Goal: Task Accomplishment & Management: Use online tool/utility

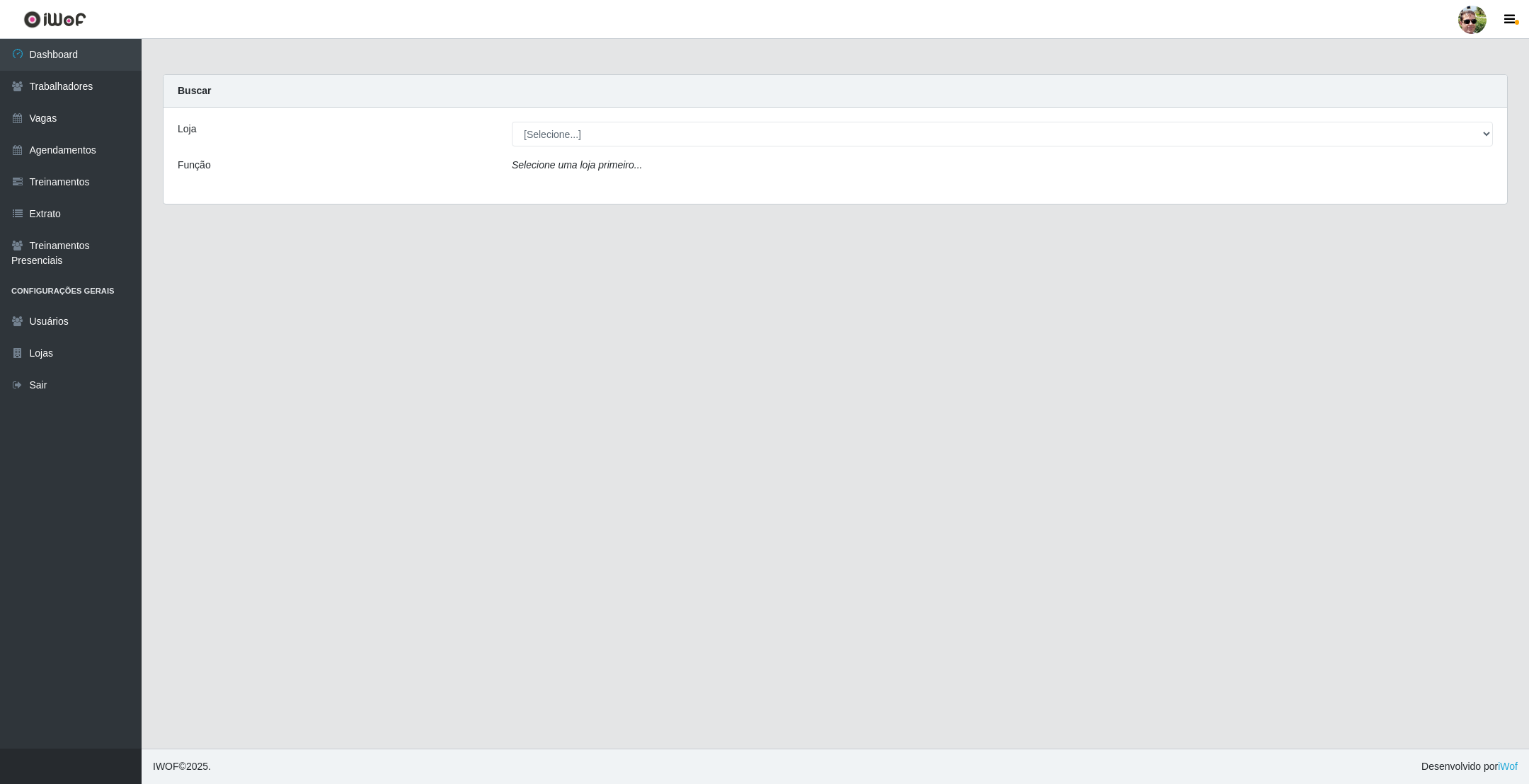
click at [599, 155] on div "Loja [Selecione...] Prátiko Supermercado - Gurinhém Função Selecione uma loja p…" at bounding box center [835, 156] width 1343 height 97
click at [592, 139] on select "[Selecione...] [PERSON_NAME] Supermercado - Gurinhém" at bounding box center [1002, 133] width 981 height 25
select select "176"
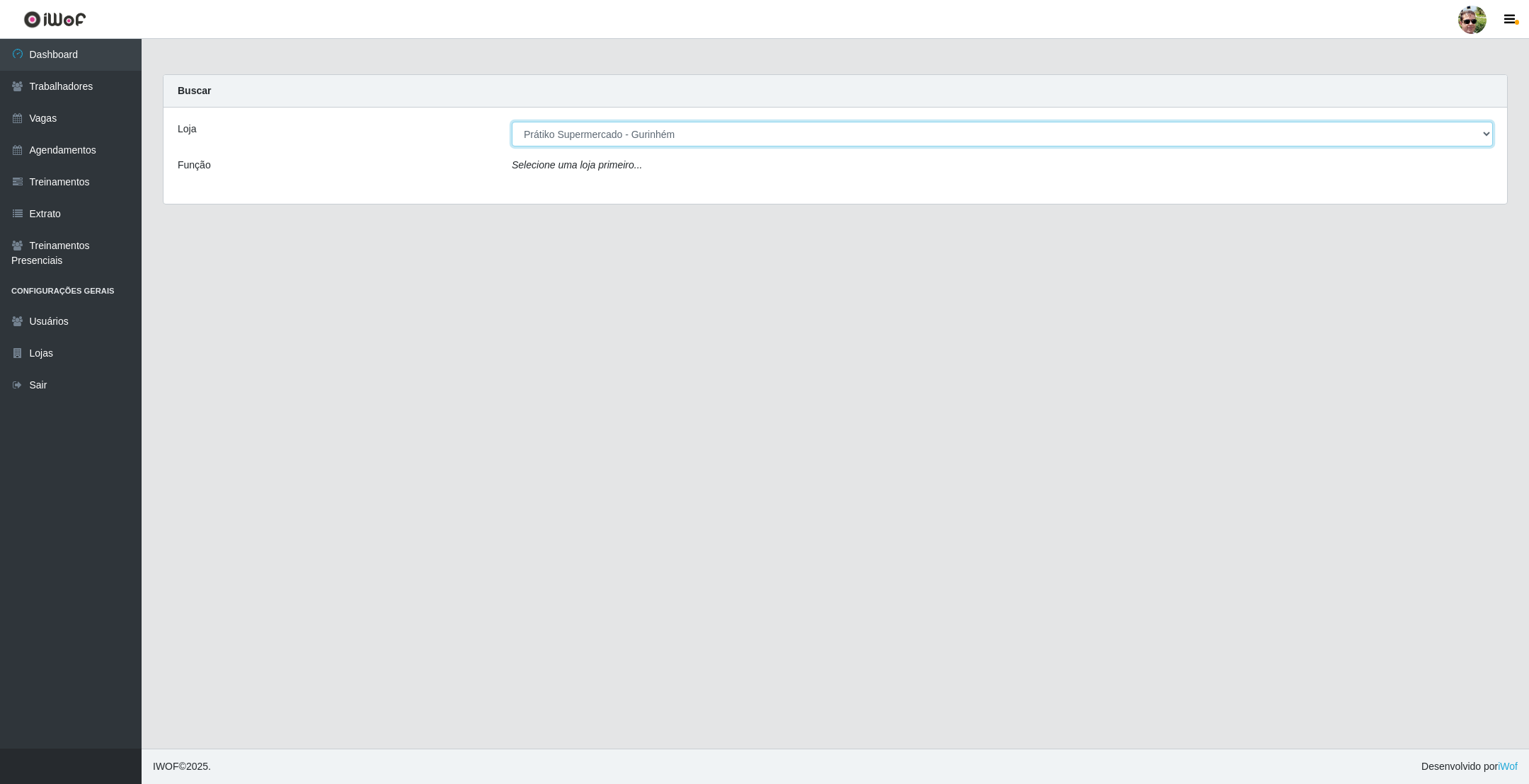
click at [512, 121] on select "[Selecione...] [PERSON_NAME] Supermercado - Gurinhém" at bounding box center [1002, 133] width 981 height 25
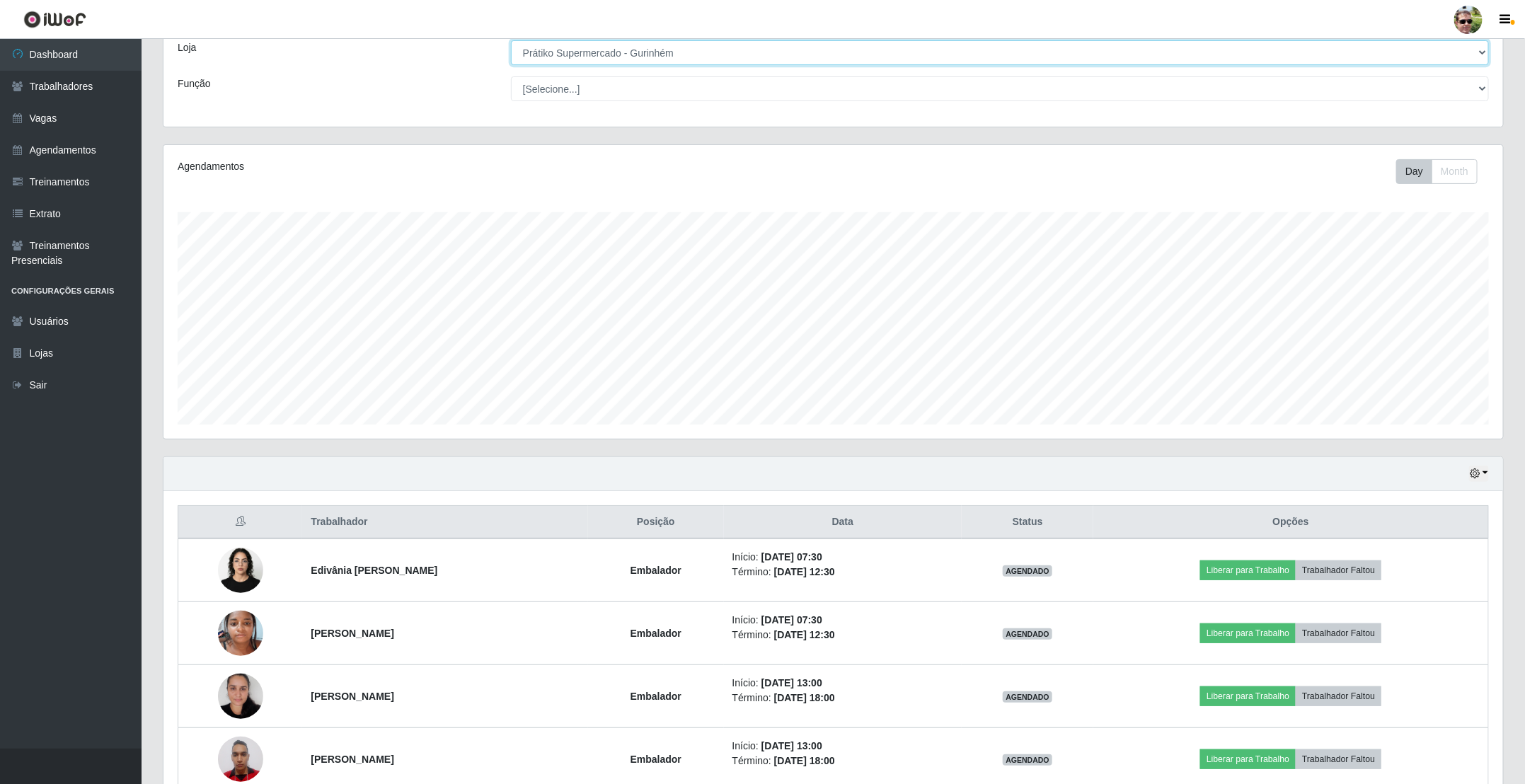
scroll to position [160, 0]
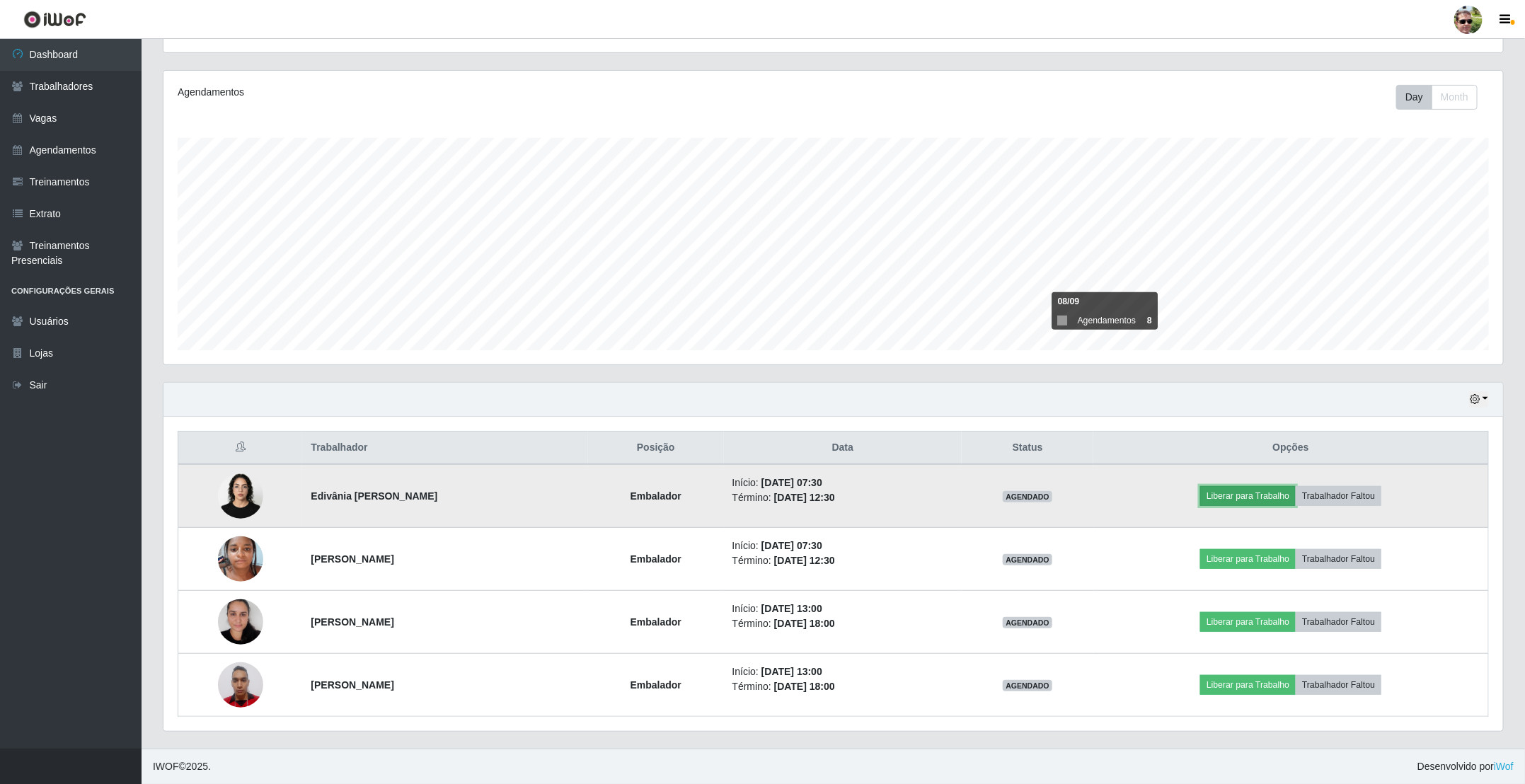
click at [1256, 491] on button "Liberar para Trabalho" at bounding box center [1248, 496] width 96 height 20
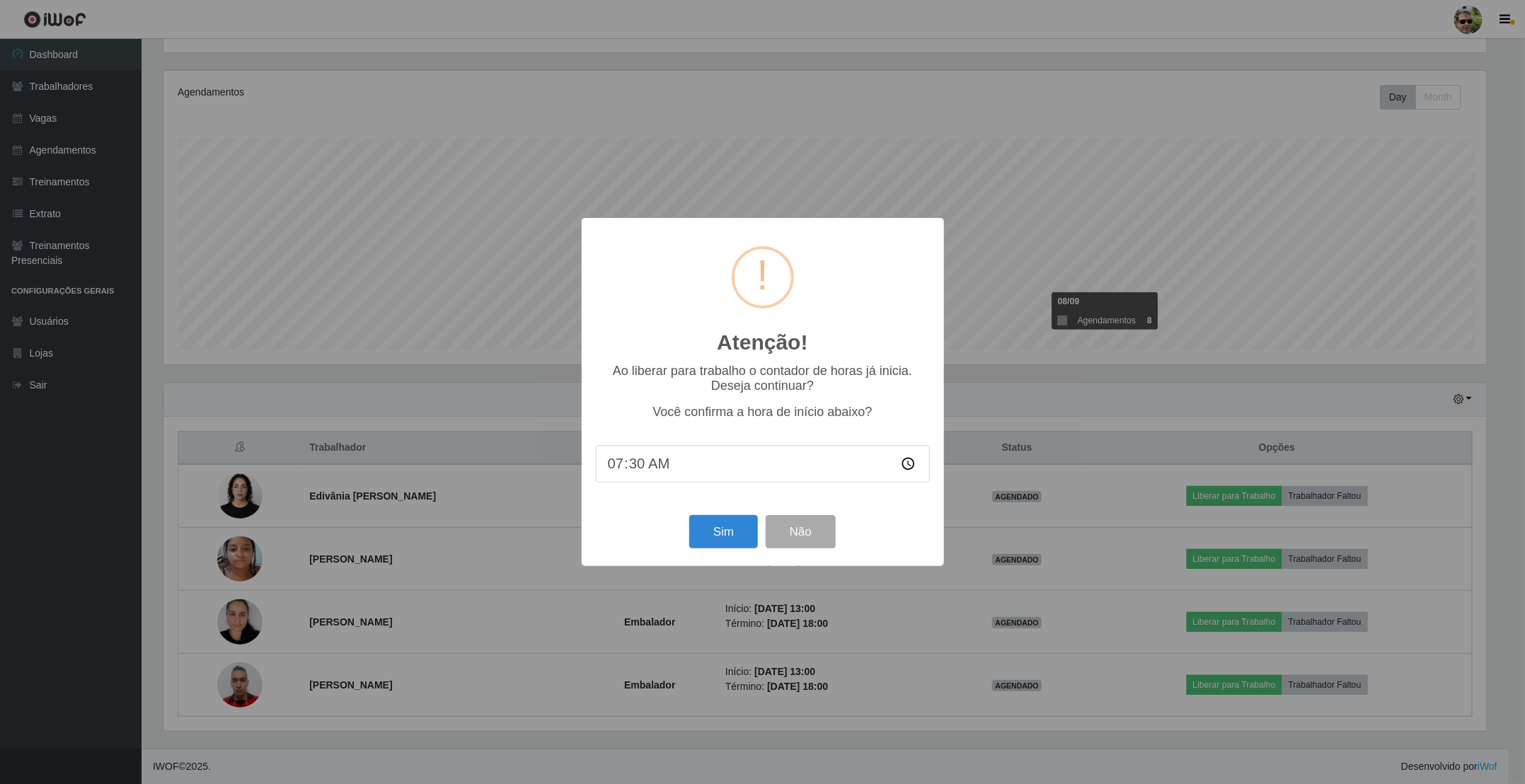
scroll to position [295, 1326]
click at [716, 531] on button "Sim" at bounding box center [724, 532] width 69 height 33
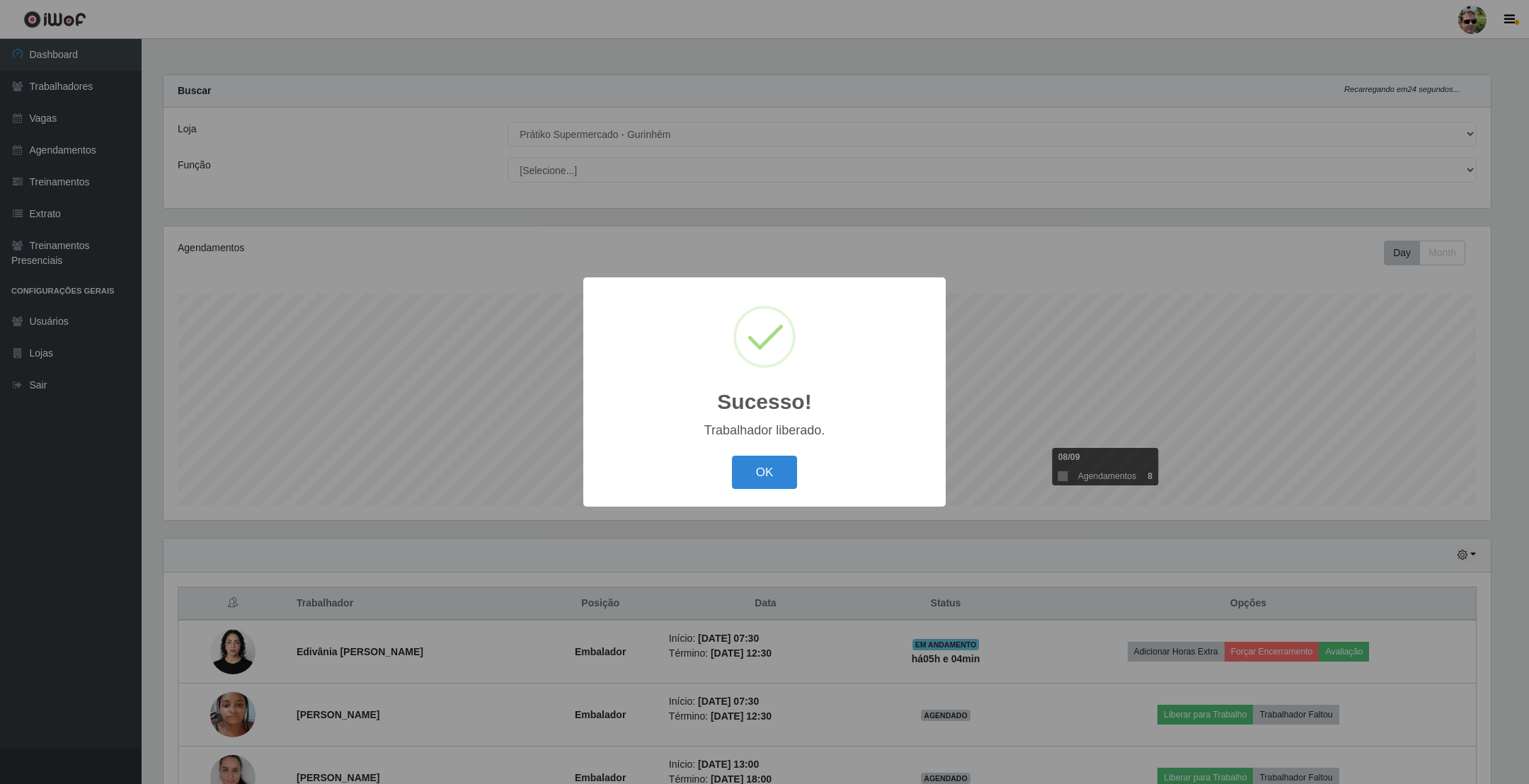
click at [732, 455] on button "OK" at bounding box center [764, 472] width 65 height 33
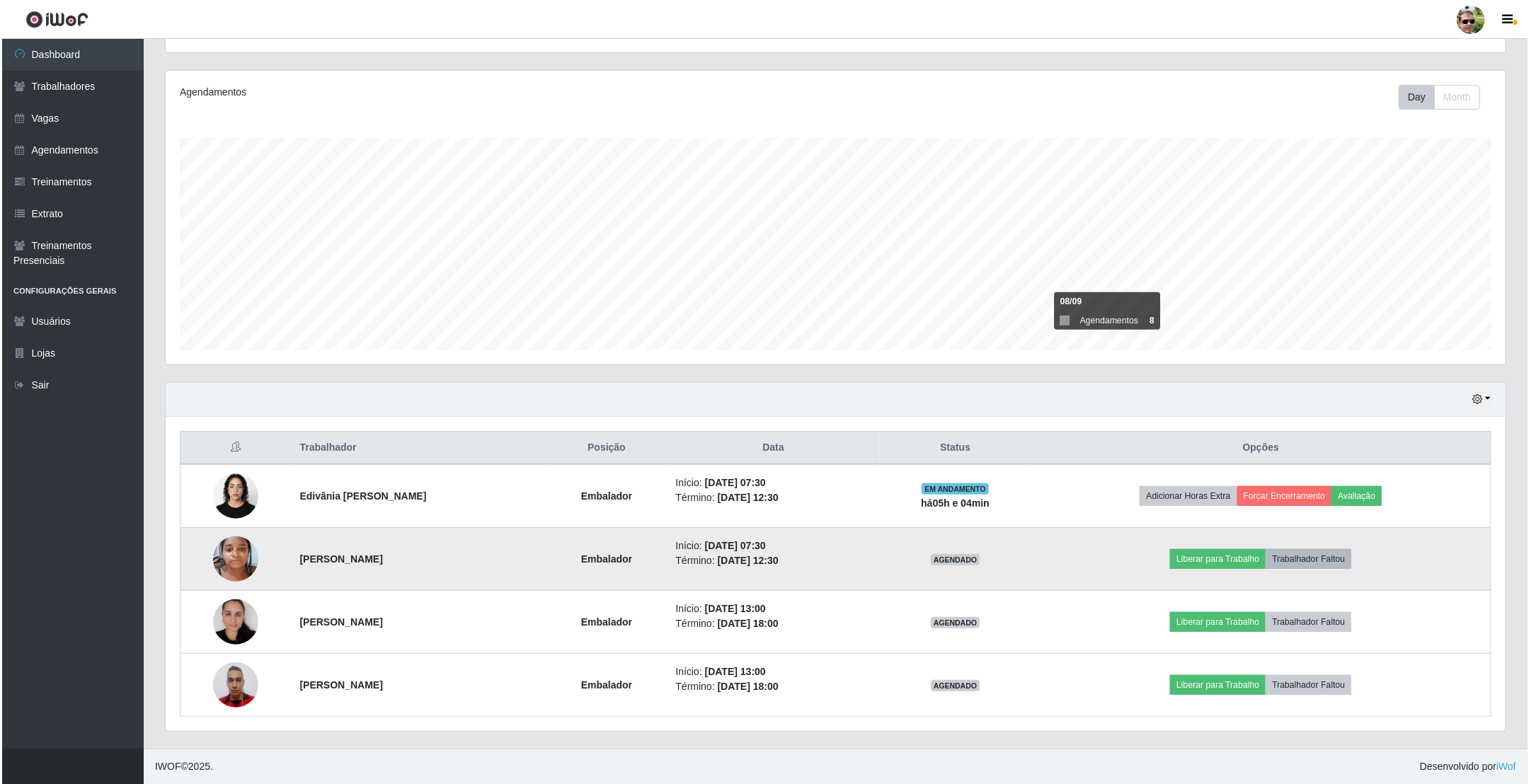
scroll to position [160, 0]
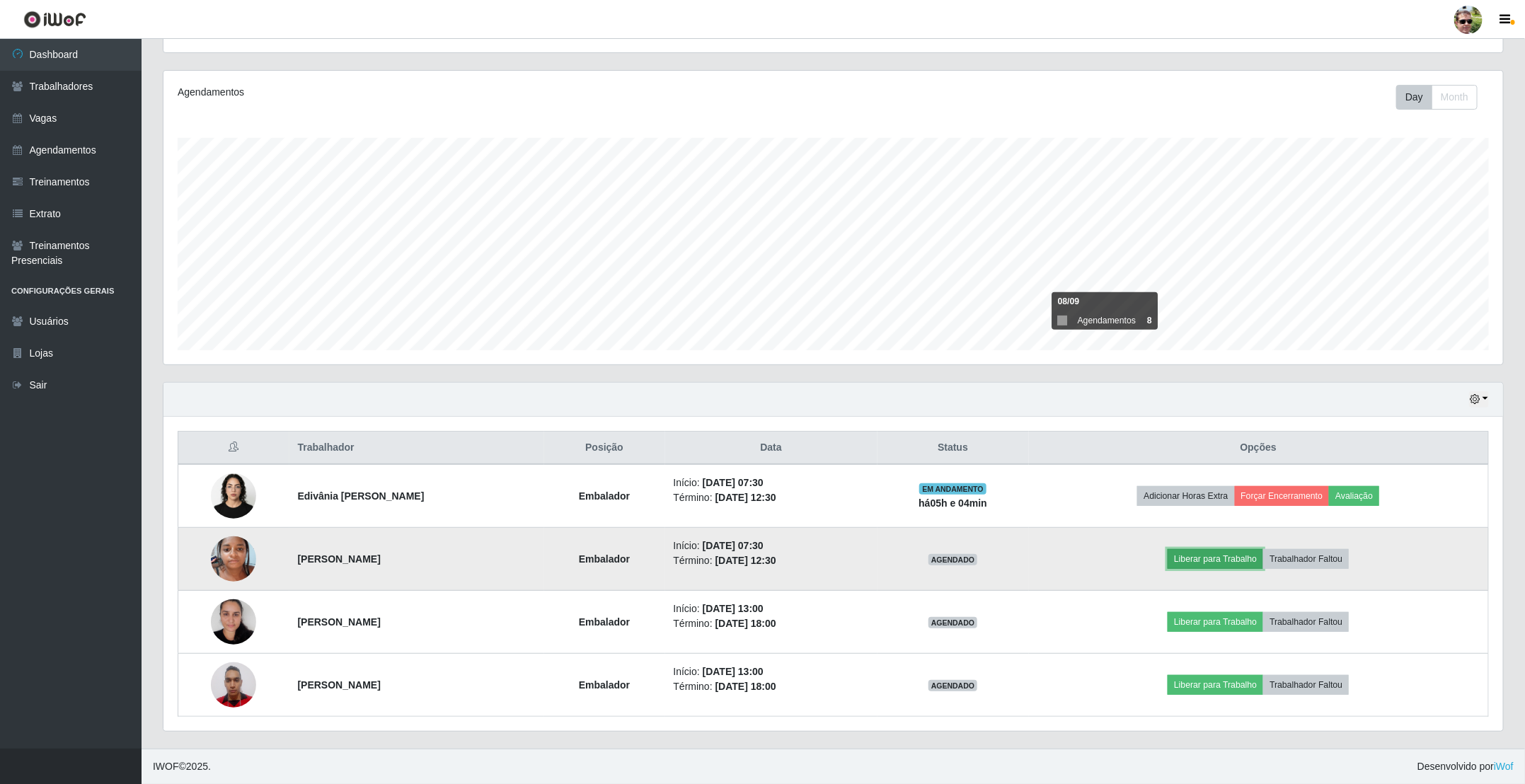
click at [1257, 549] on button "Liberar para Trabalho" at bounding box center [1215, 559] width 96 height 20
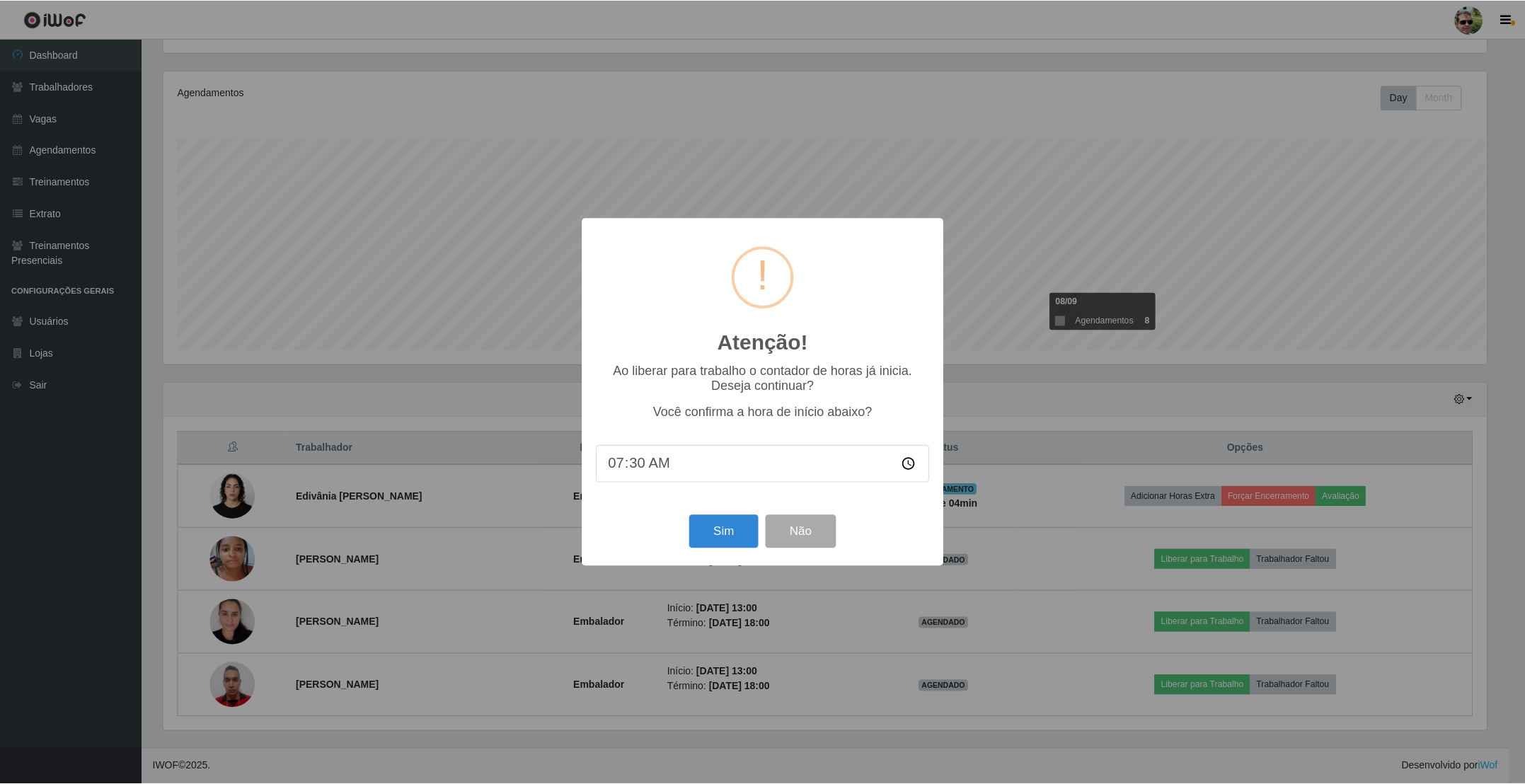
scroll to position [295, 1326]
click at [739, 531] on button "Sim" at bounding box center [724, 532] width 69 height 33
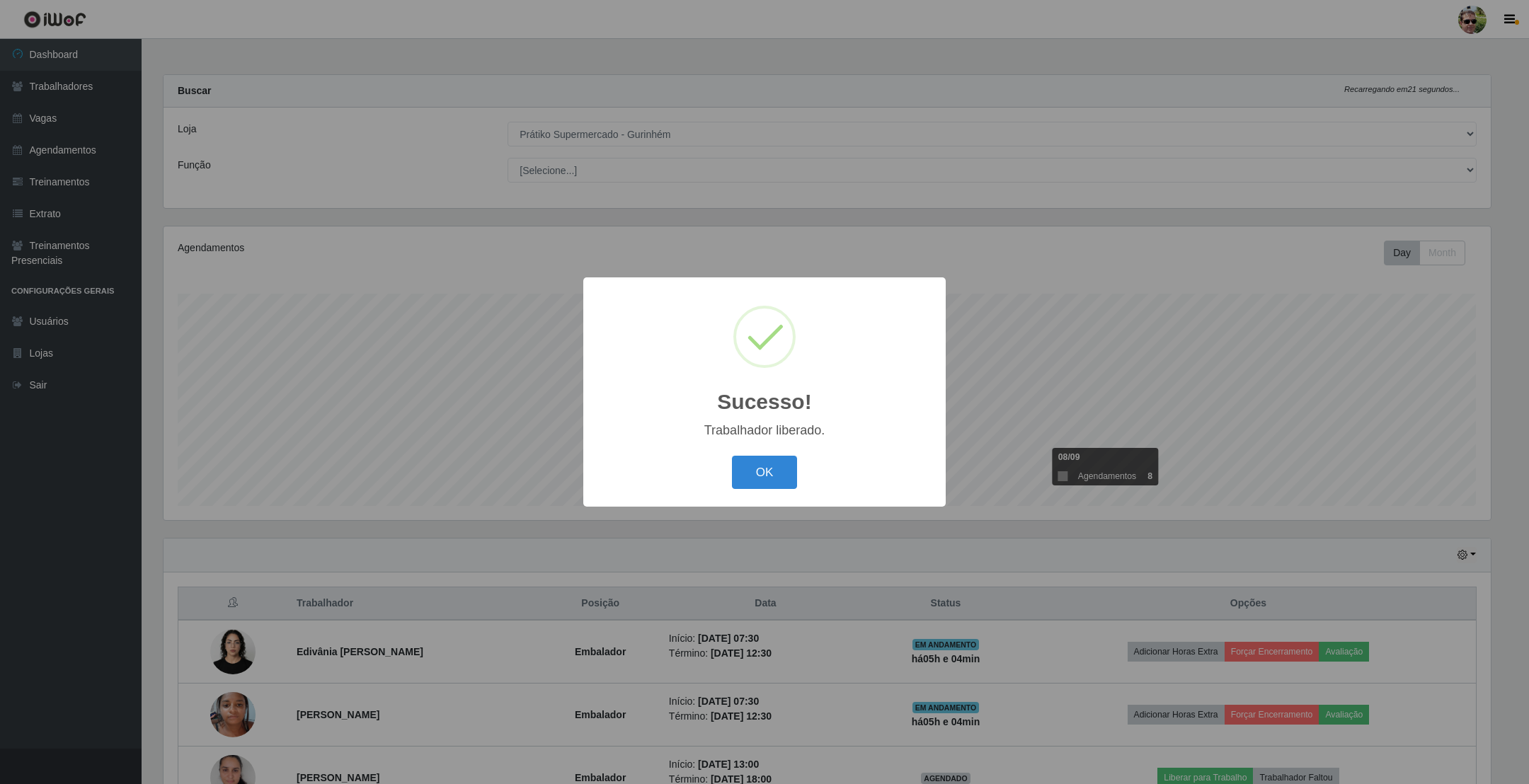
click at [732, 455] on button "OK" at bounding box center [764, 472] width 65 height 33
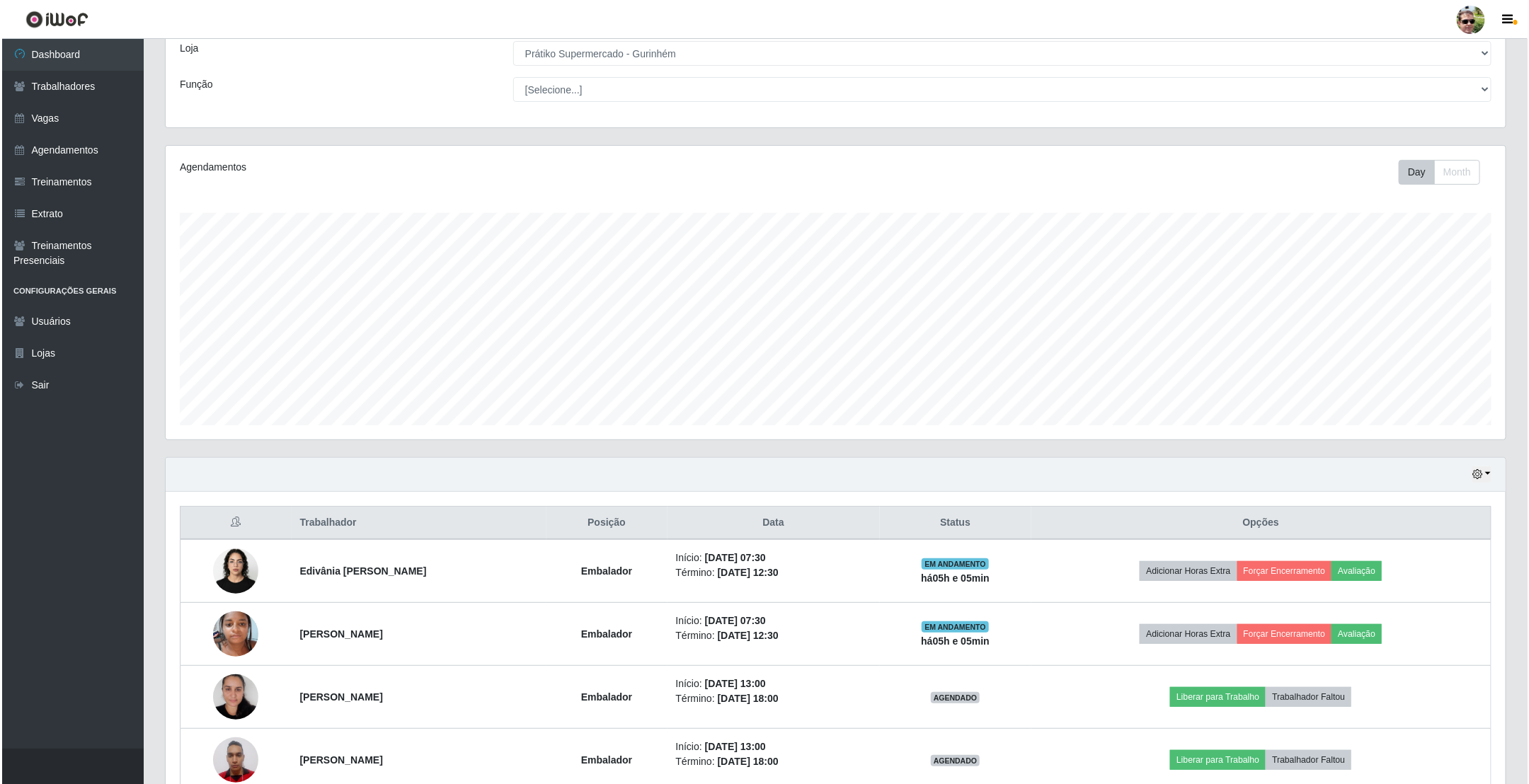
scroll to position [160, 0]
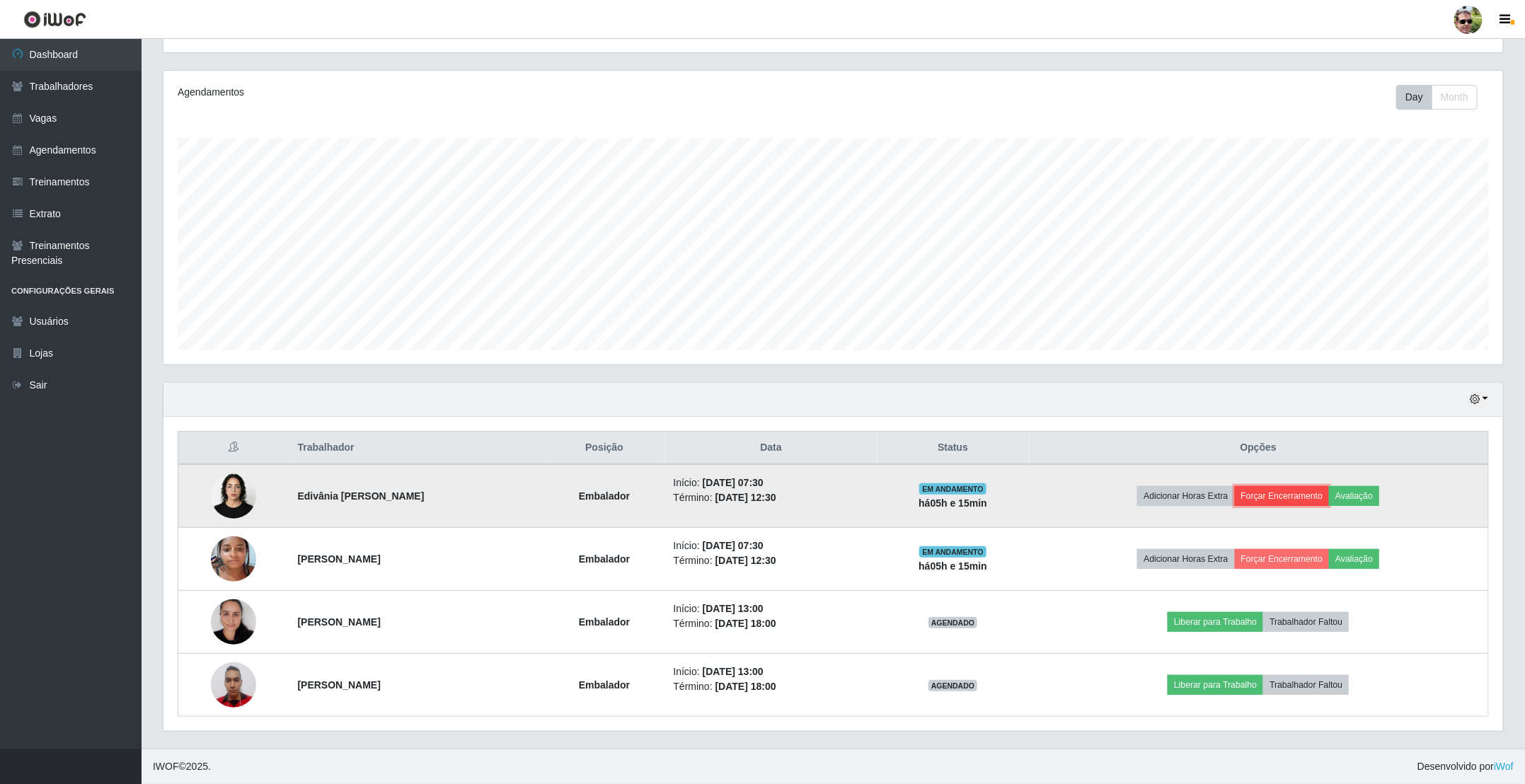
click at [1308, 494] on button "Forçar Encerramento" at bounding box center [1282, 496] width 95 height 20
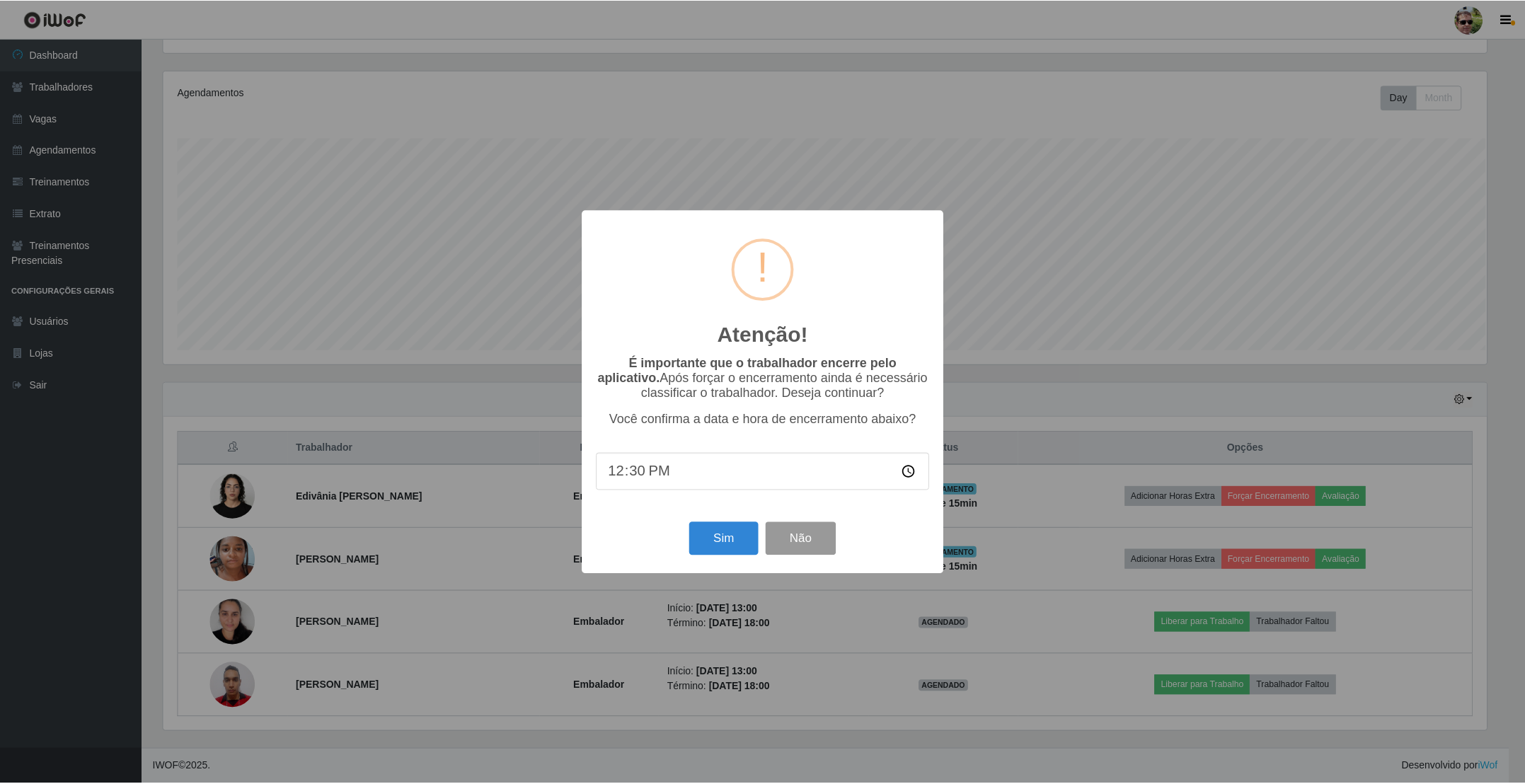
scroll to position [295, 1326]
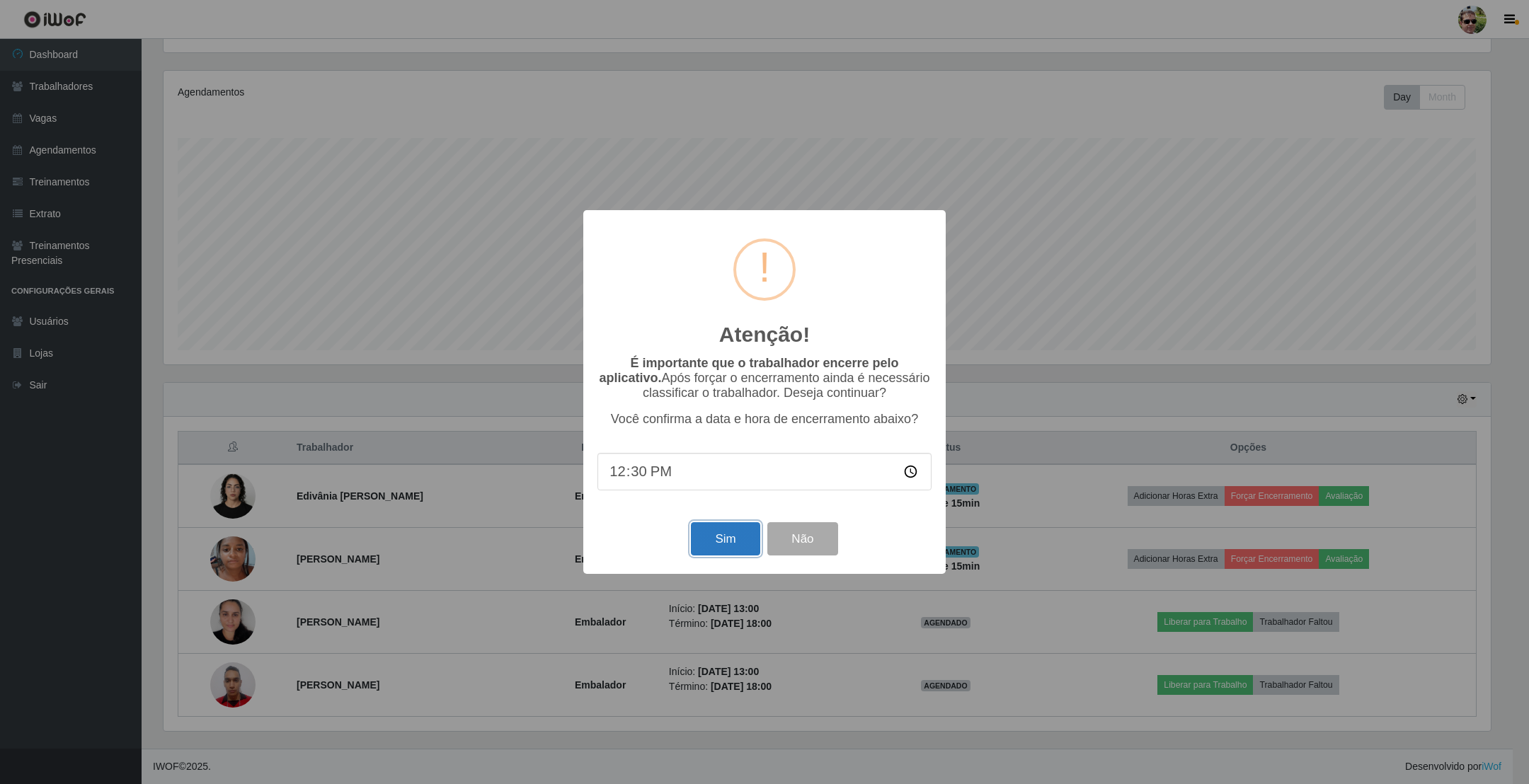
click at [716, 544] on button "Sim" at bounding box center [724, 538] width 69 height 33
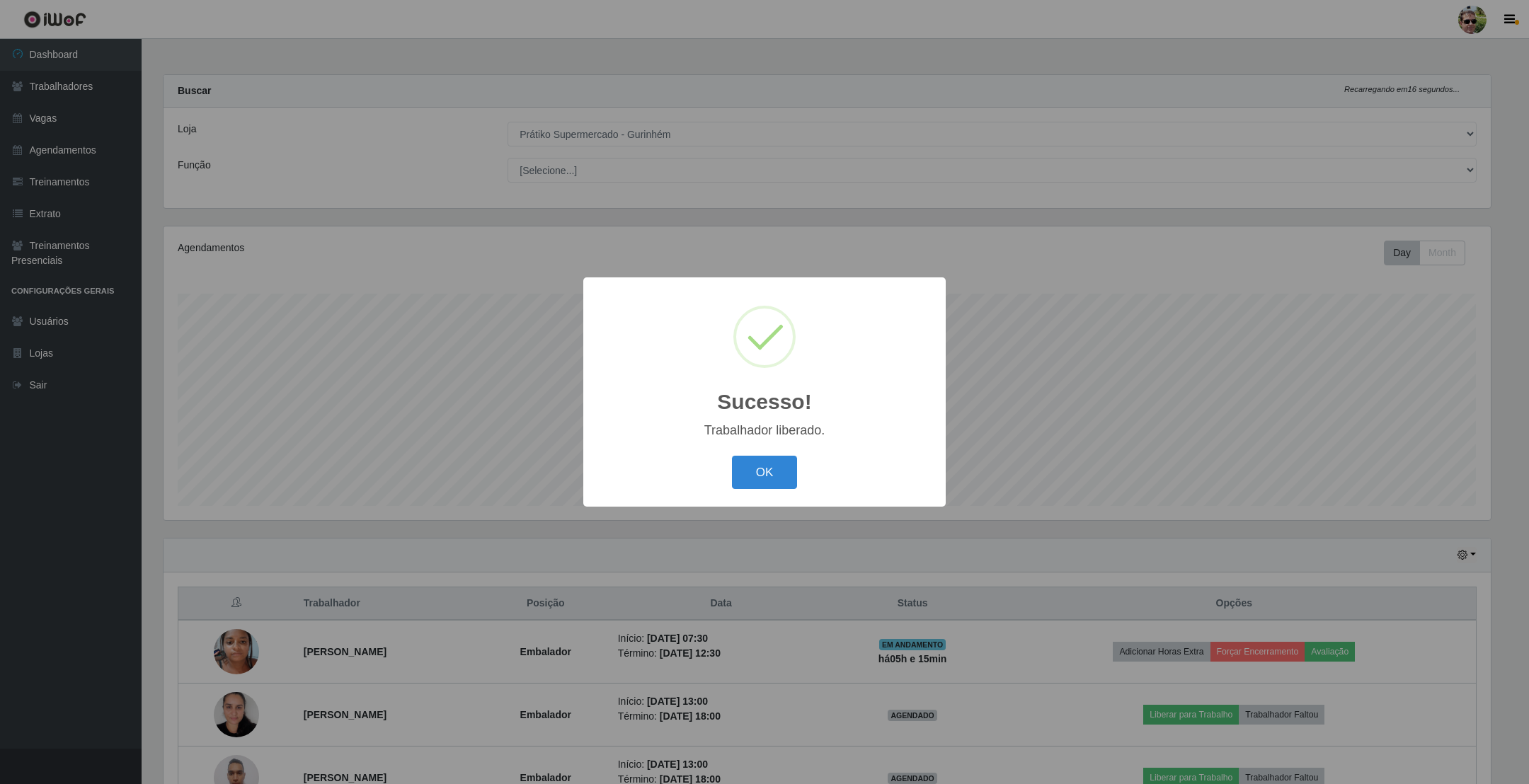
click at [732, 455] on button "OK" at bounding box center [764, 472] width 65 height 33
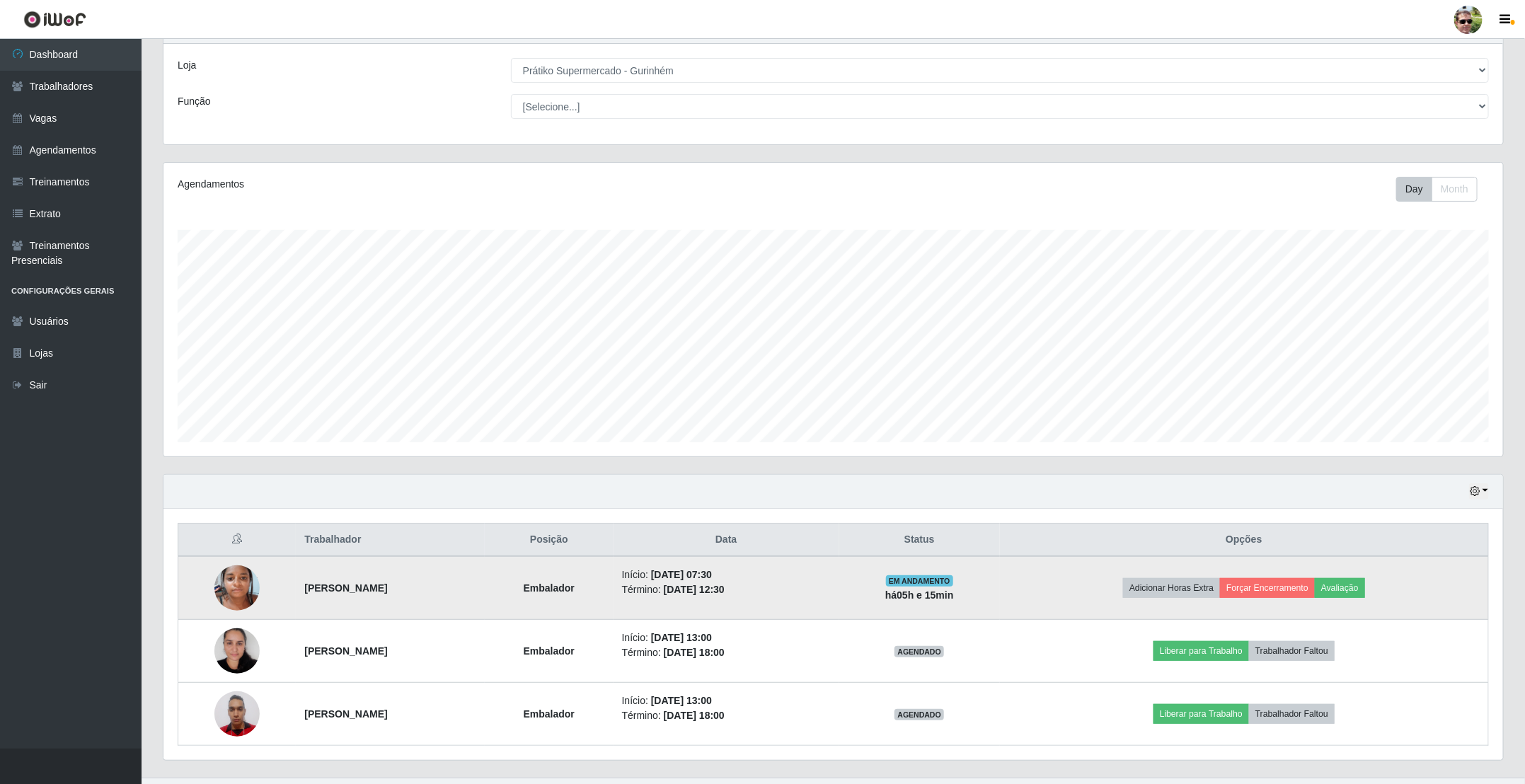
scroll to position [98, 0]
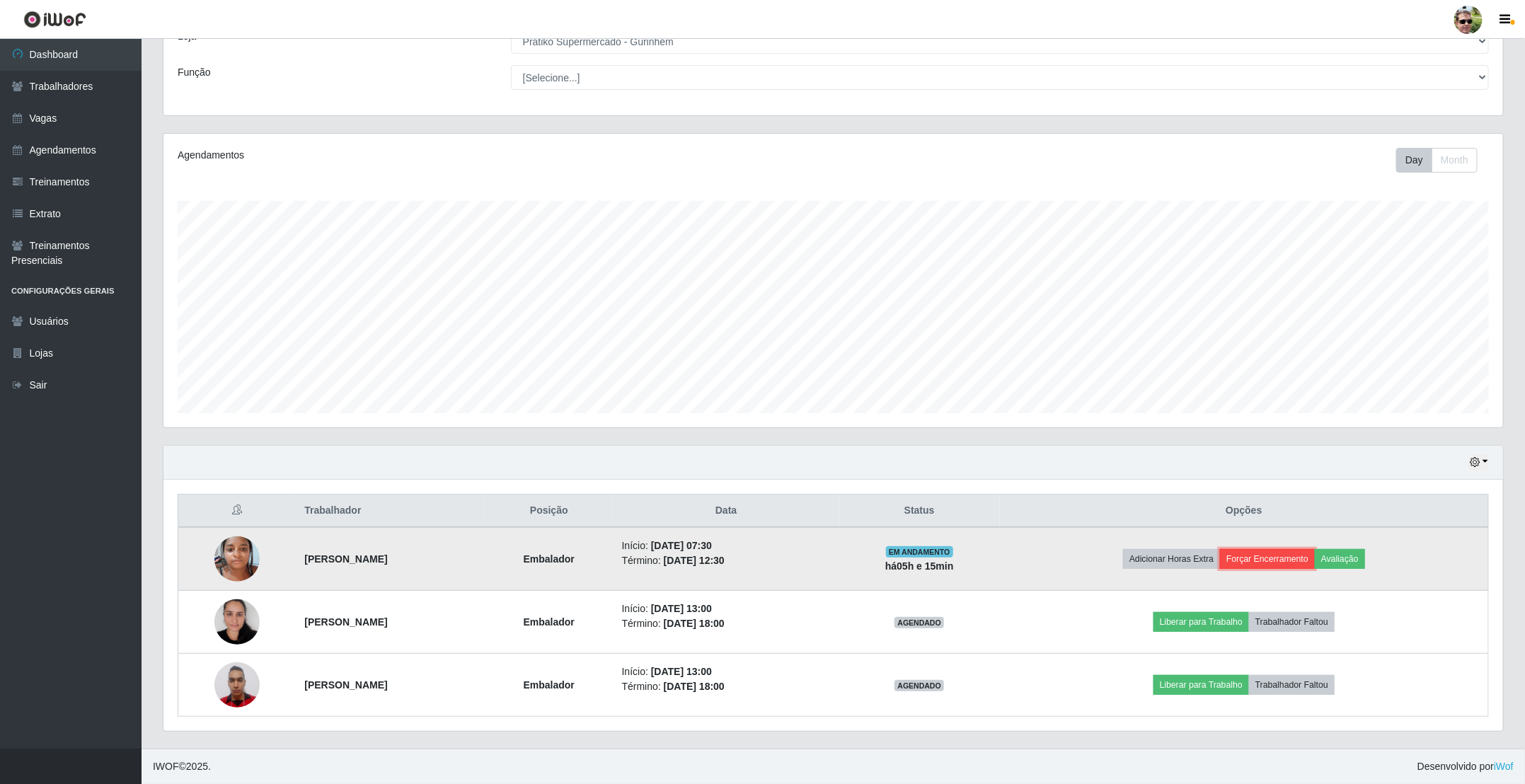
click at [1300, 563] on button "Forçar Encerramento" at bounding box center [1266, 559] width 95 height 20
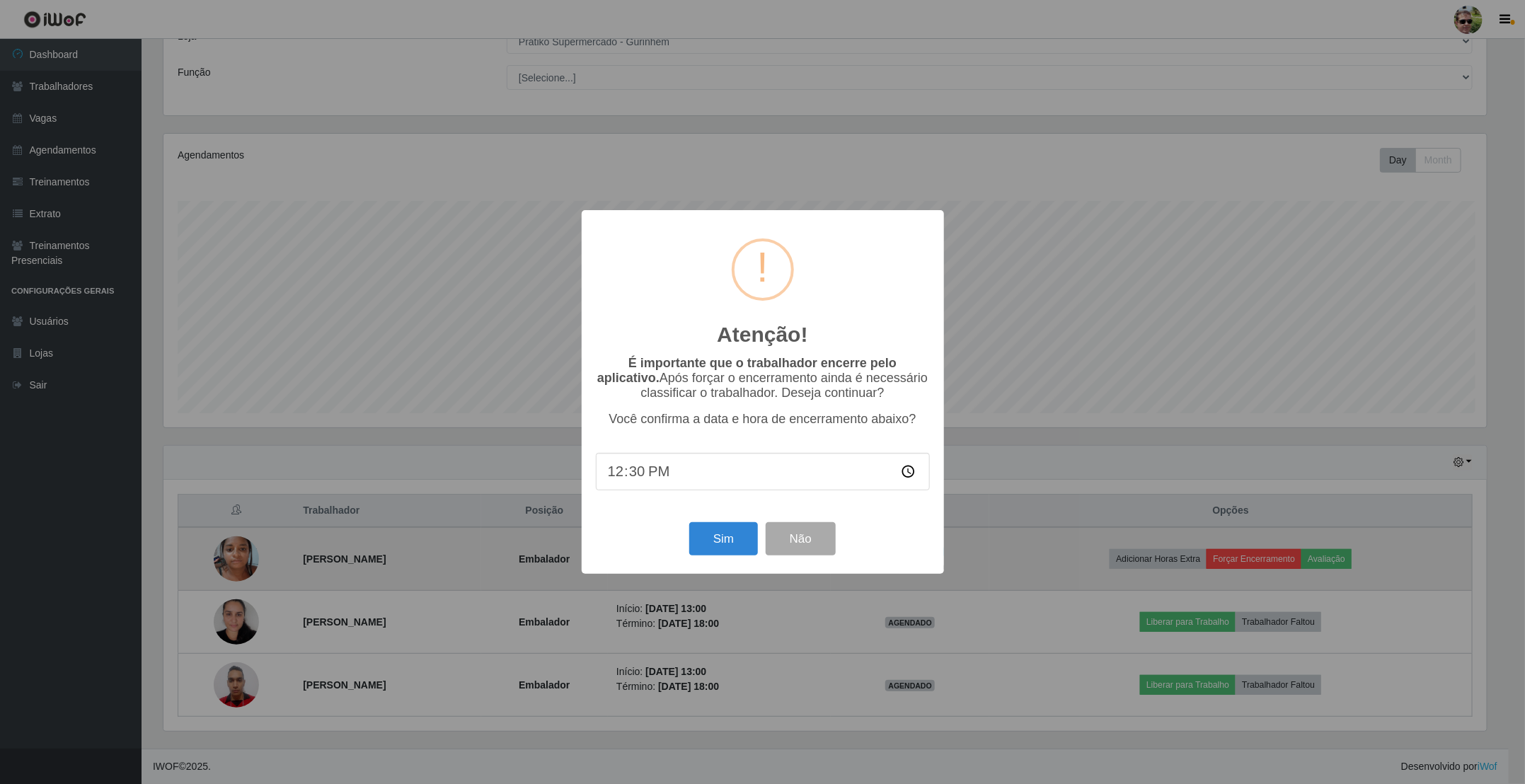
scroll to position [295, 1326]
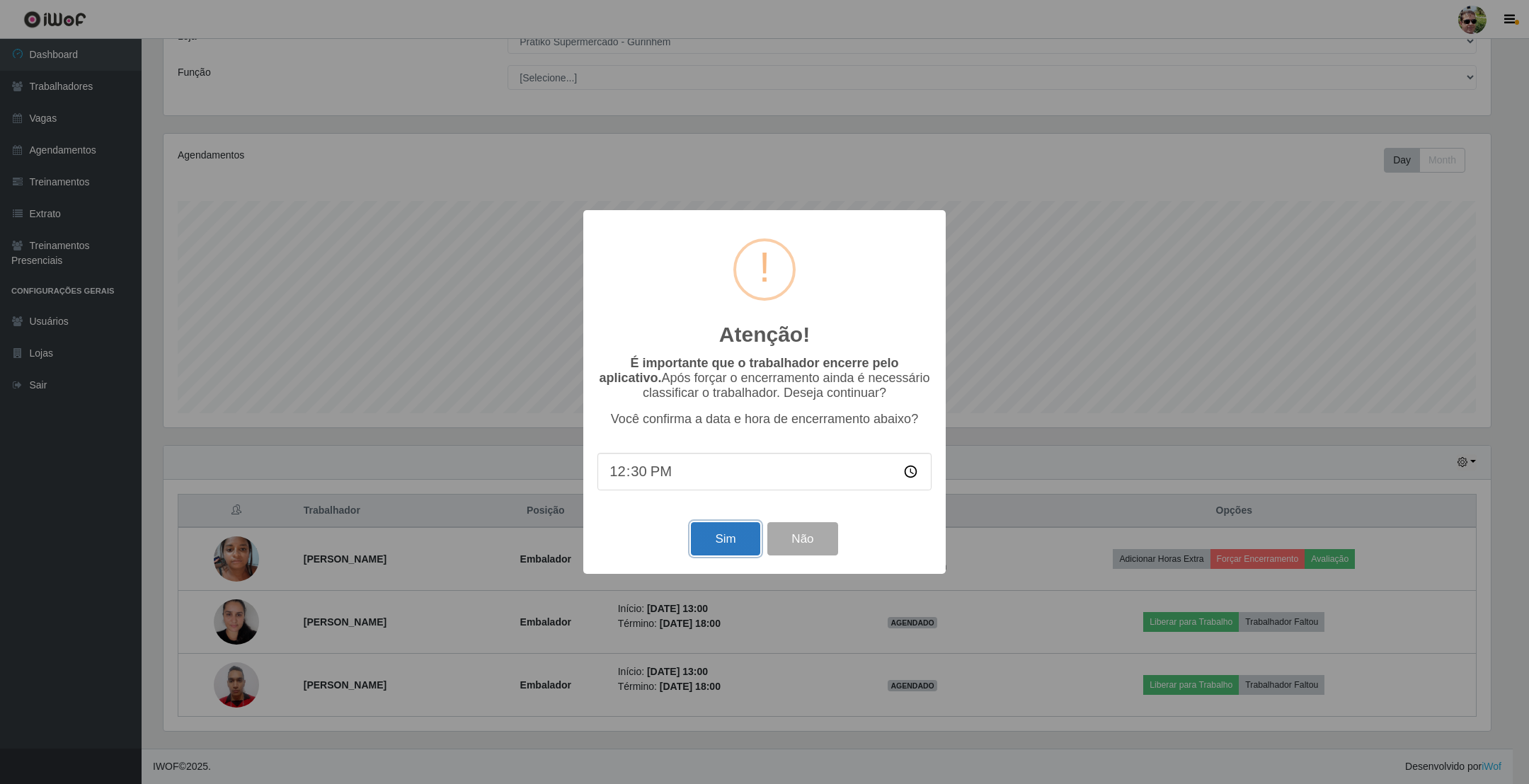
click at [729, 552] on button "Sim" at bounding box center [724, 538] width 69 height 33
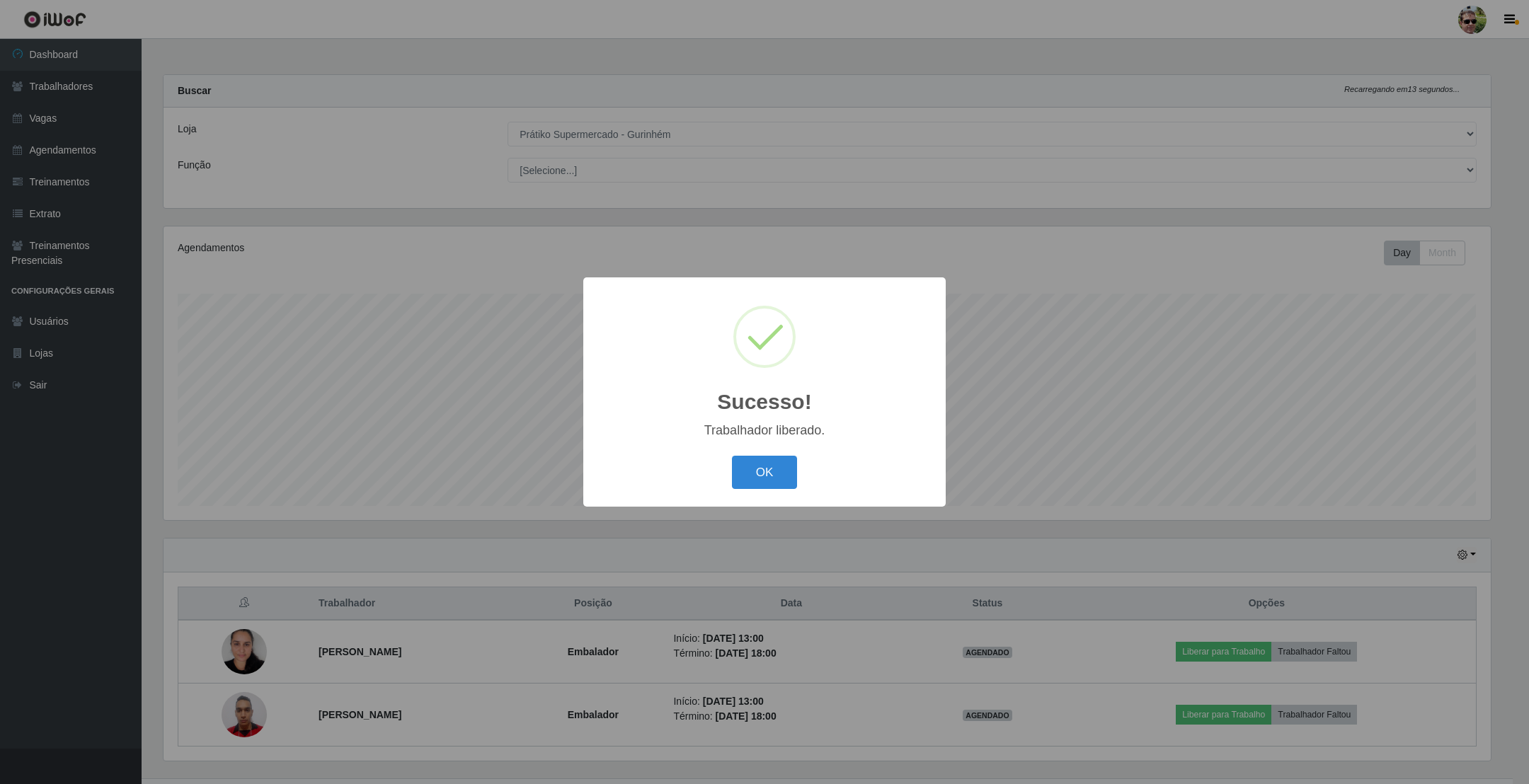
click at [732, 455] on button "OK" at bounding box center [764, 472] width 65 height 33
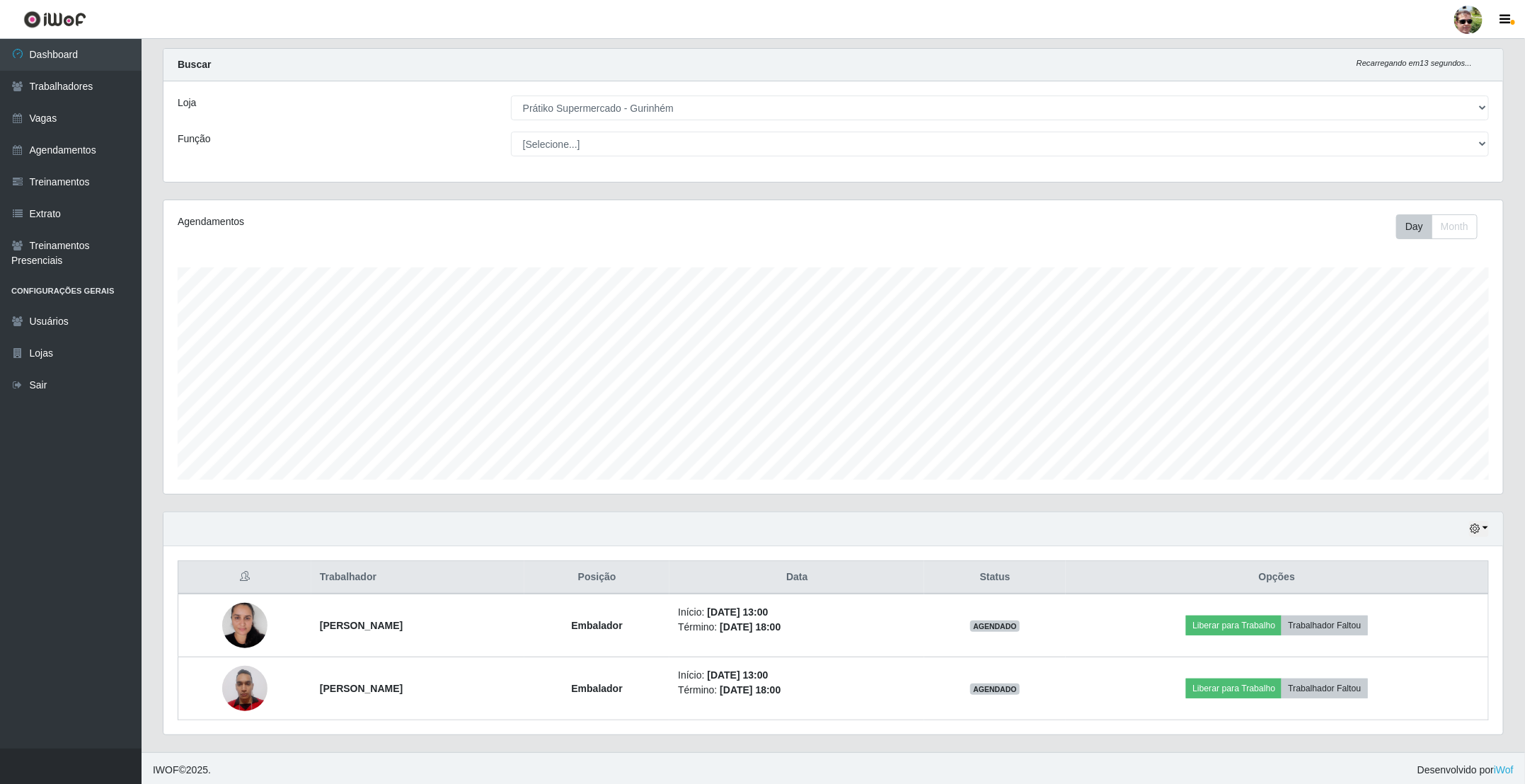
scroll to position [34, 0]
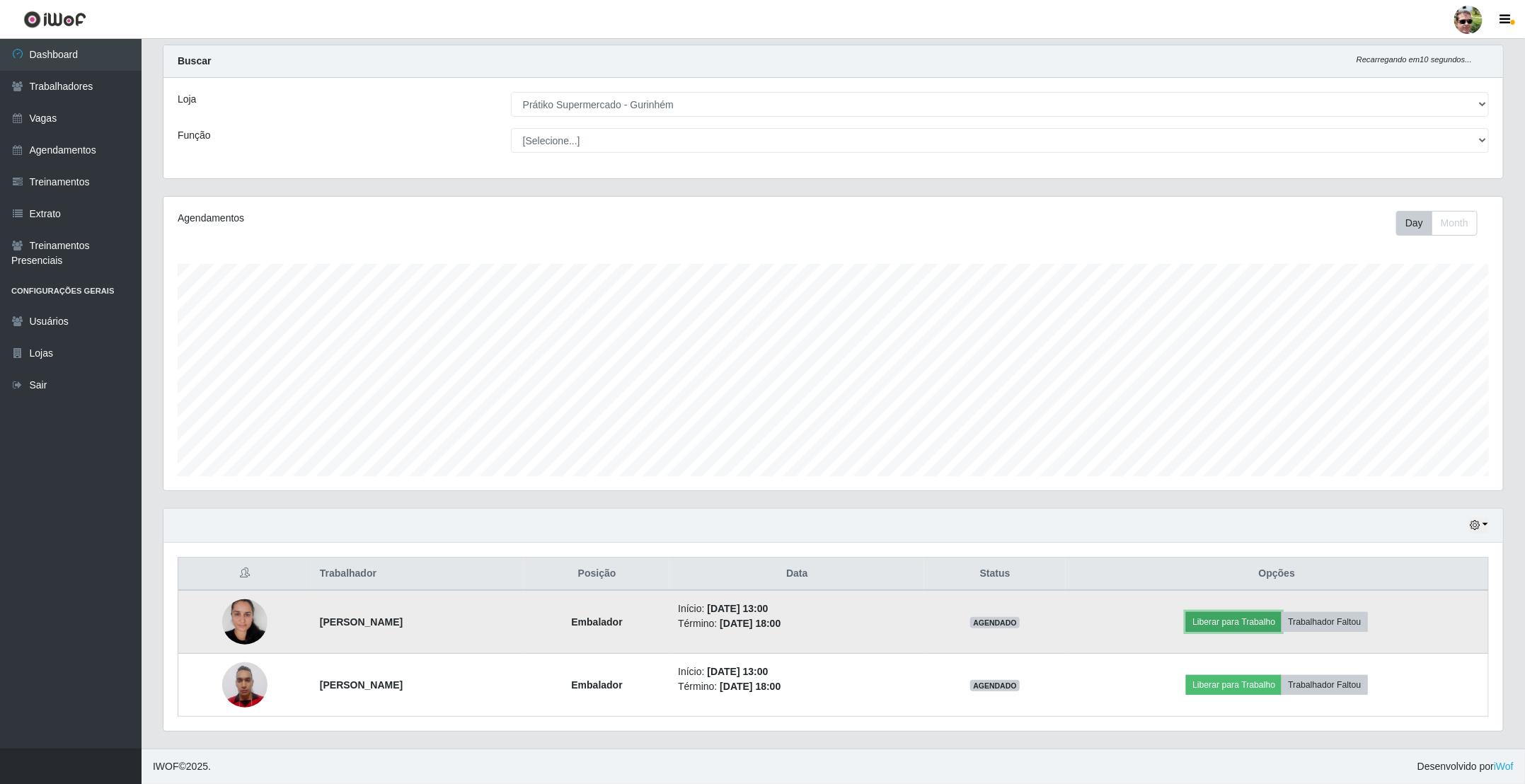
click at [1264, 624] on button "Liberar para Trabalho" at bounding box center [1233, 622] width 96 height 20
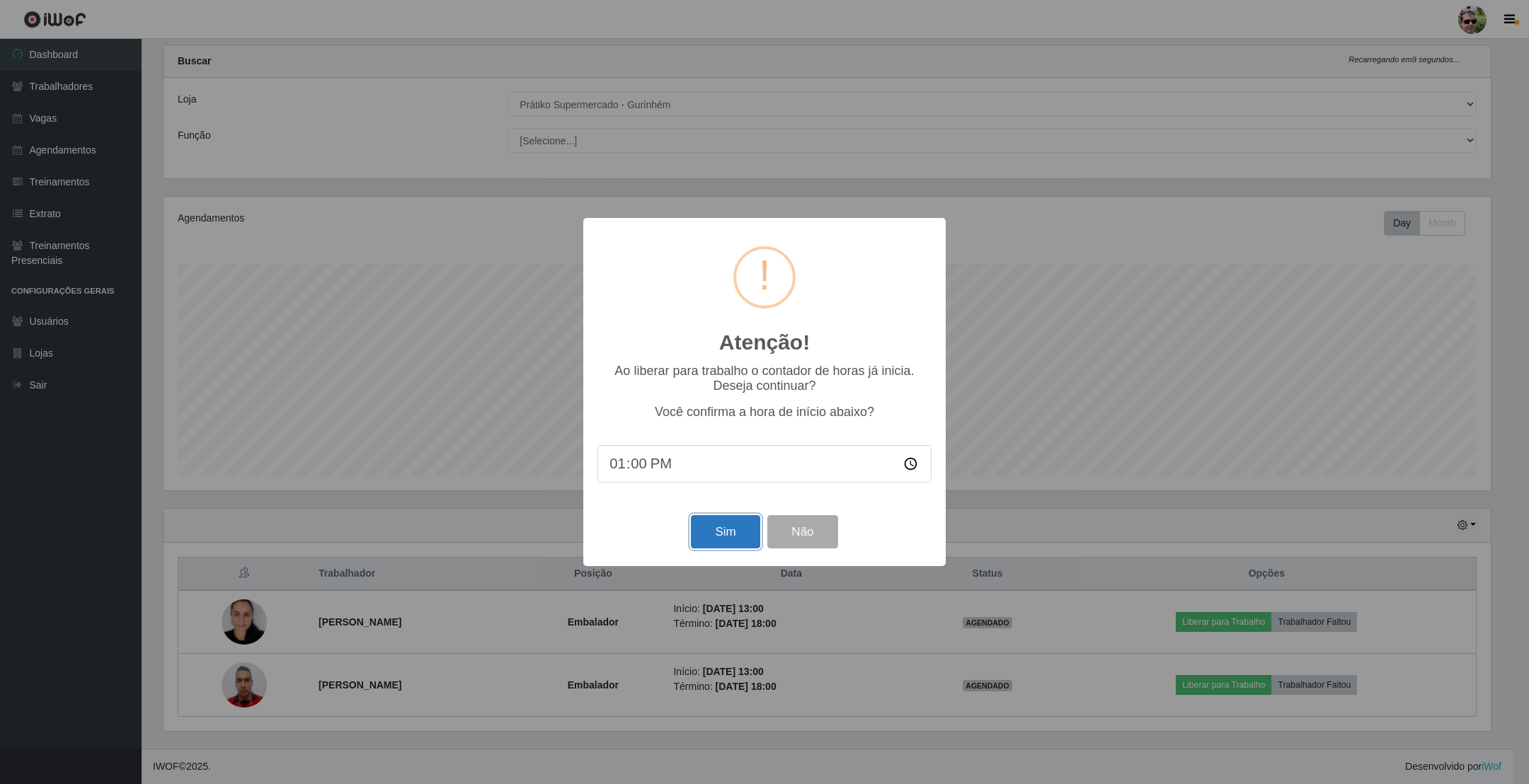
click at [731, 536] on button "Sim" at bounding box center [724, 532] width 69 height 33
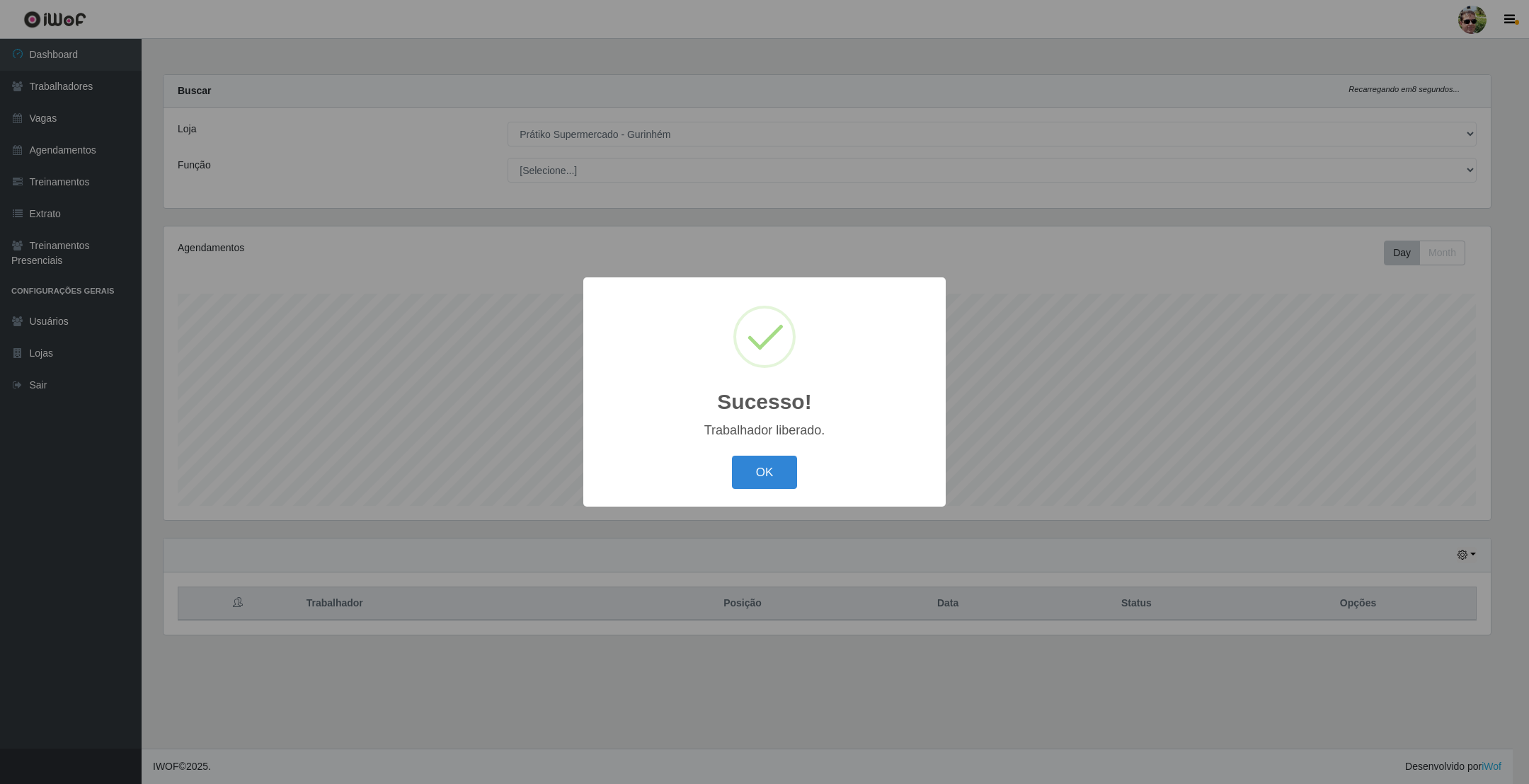
click at [732, 455] on button "OK" at bounding box center [764, 472] width 65 height 33
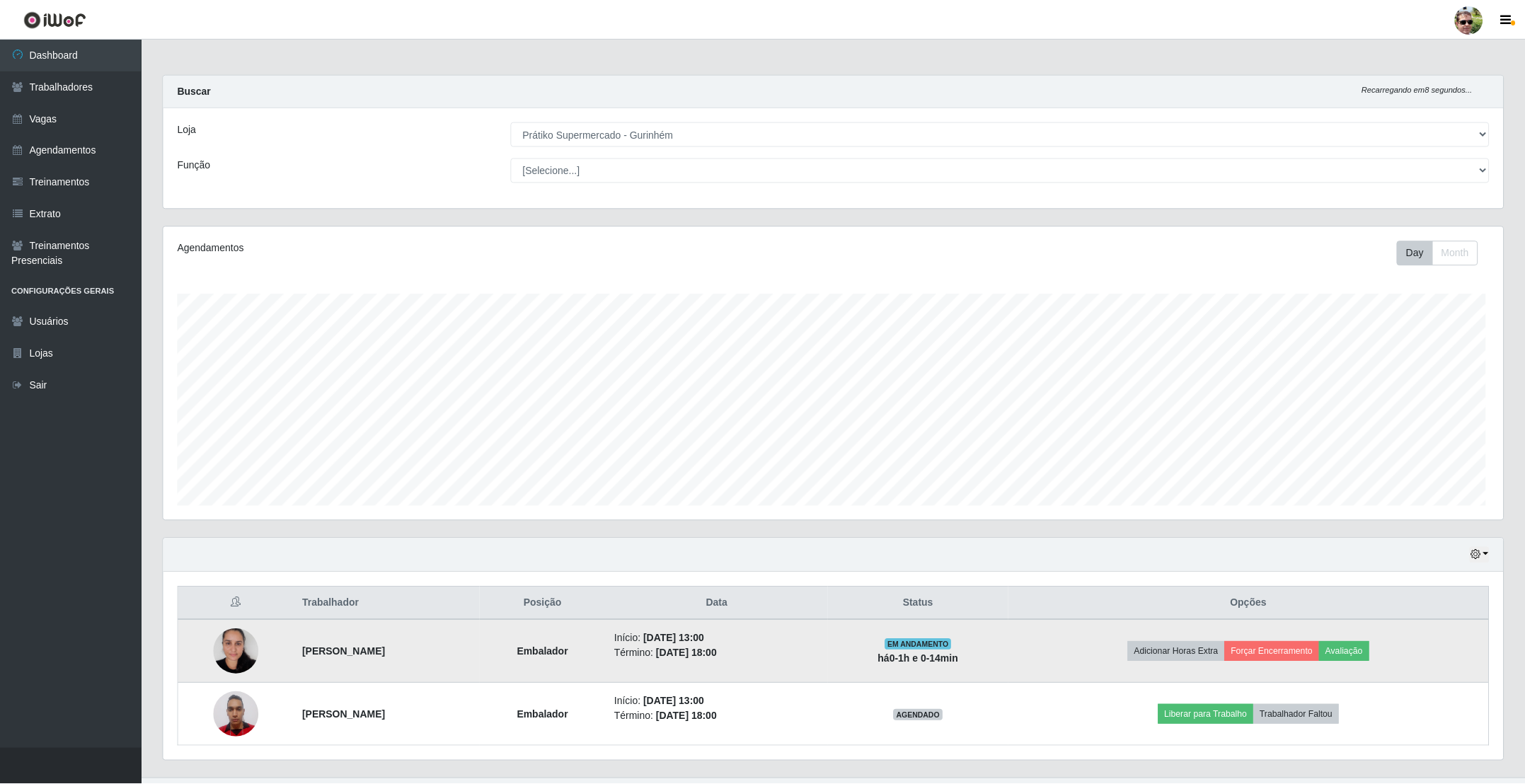
scroll to position [295, 1338]
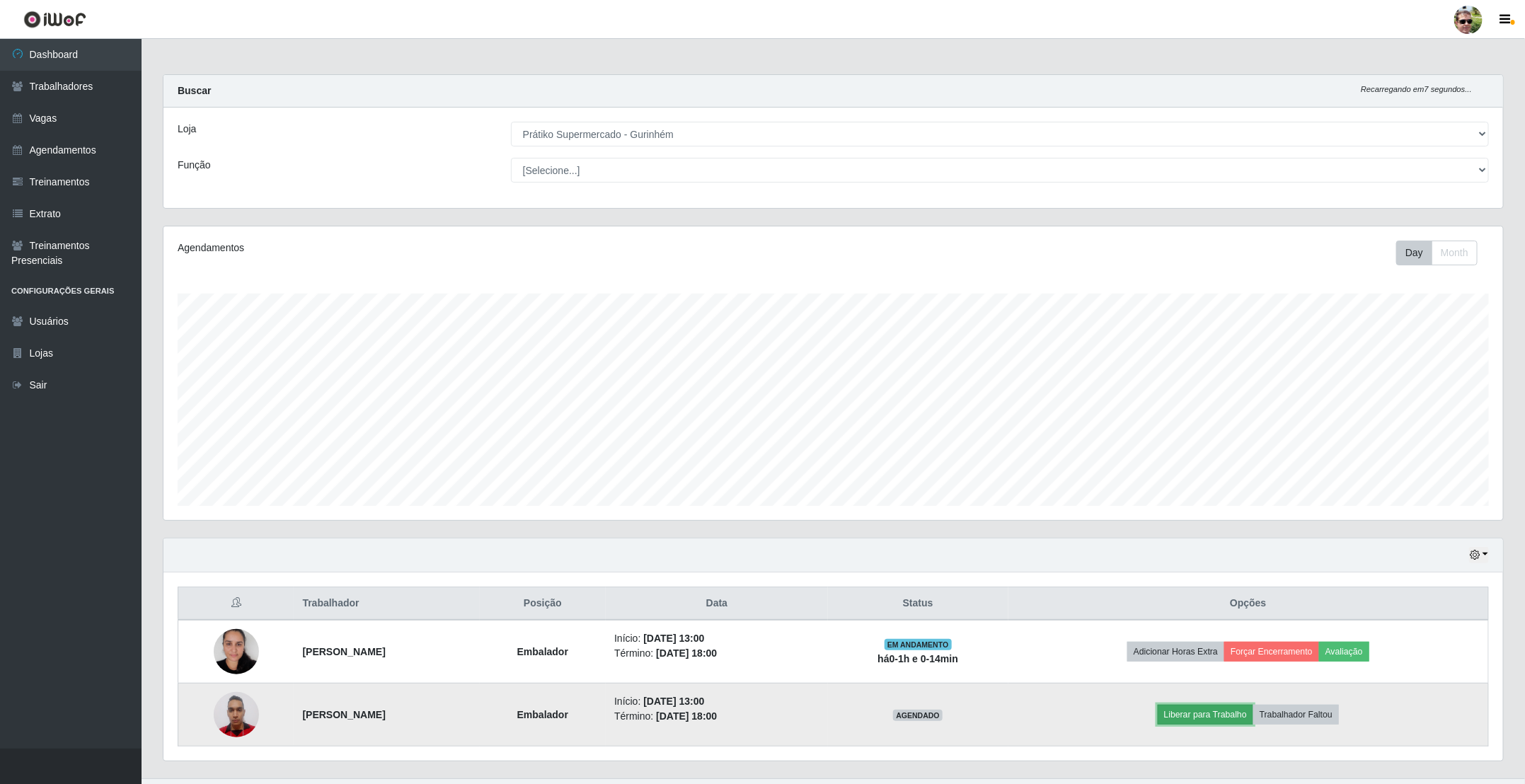
click at [1227, 721] on button "Liberar para Trabalho" at bounding box center [1206, 715] width 96 height 20
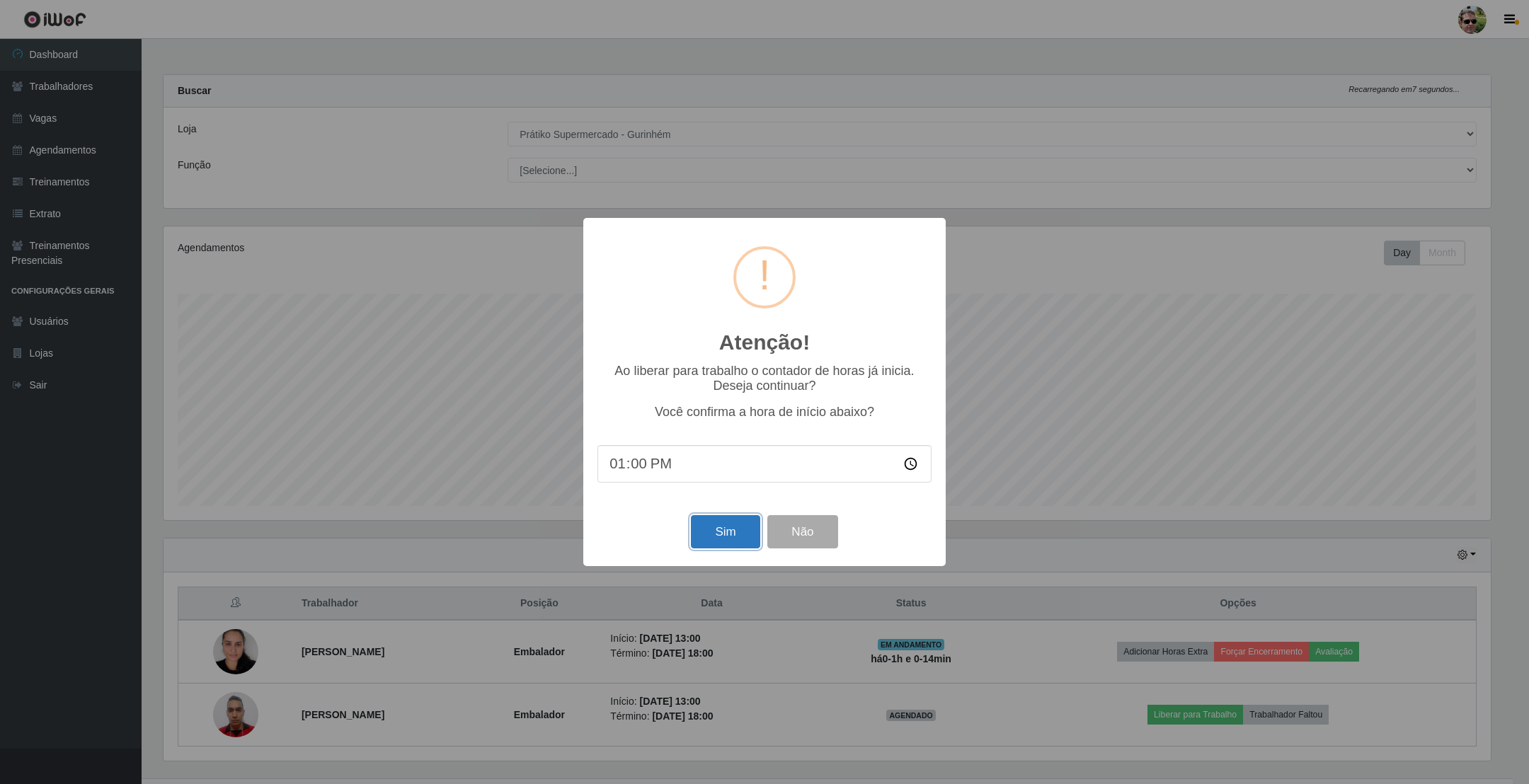
click at [703, 529] on button "Sim" at bounding box center [724, 532] width 69 height 33
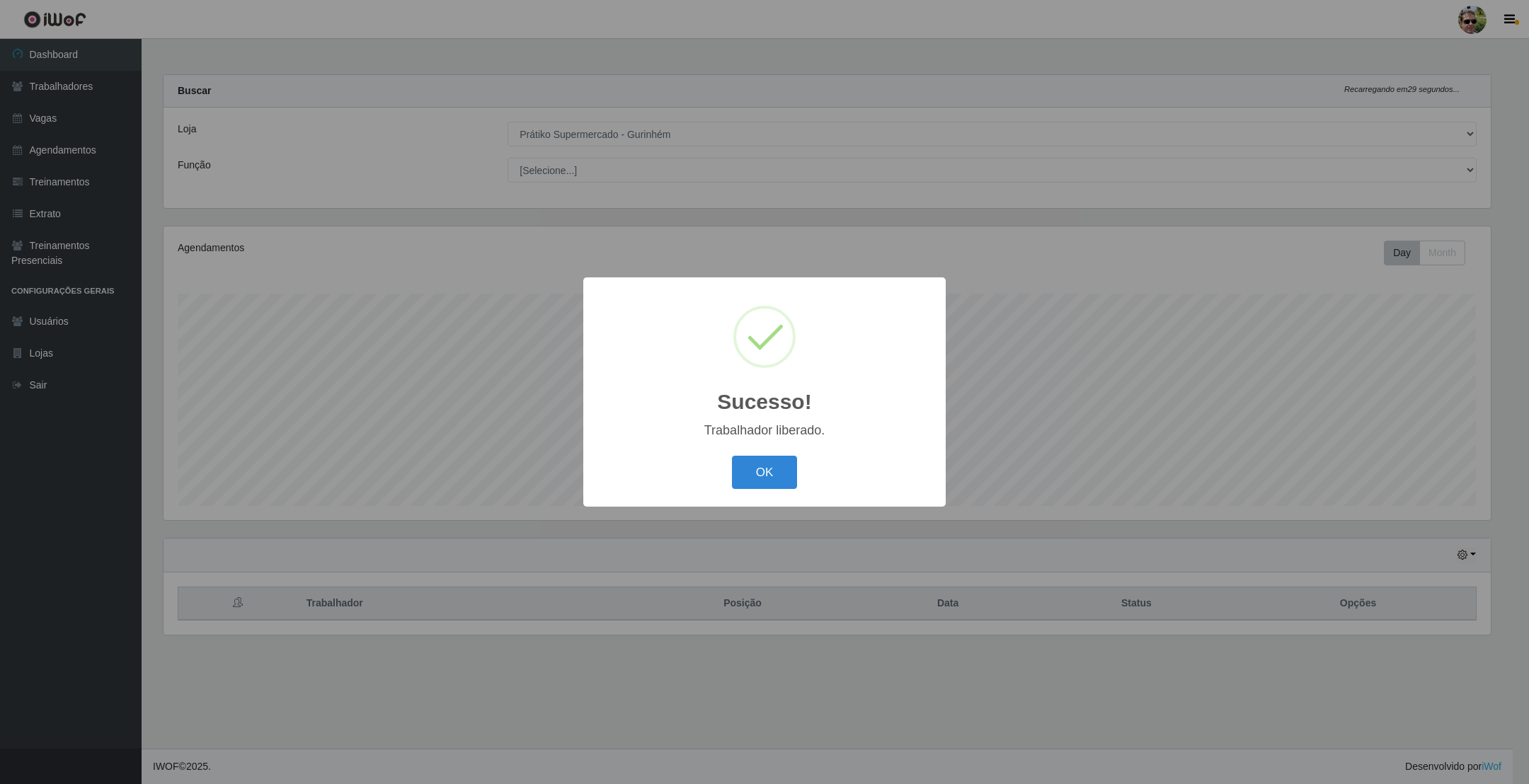
click at [732, 455] on button "OK" at bounding box center [764, 472] width 65 height 33
